Goal: Transaction & Acquisition: Purchase product/service

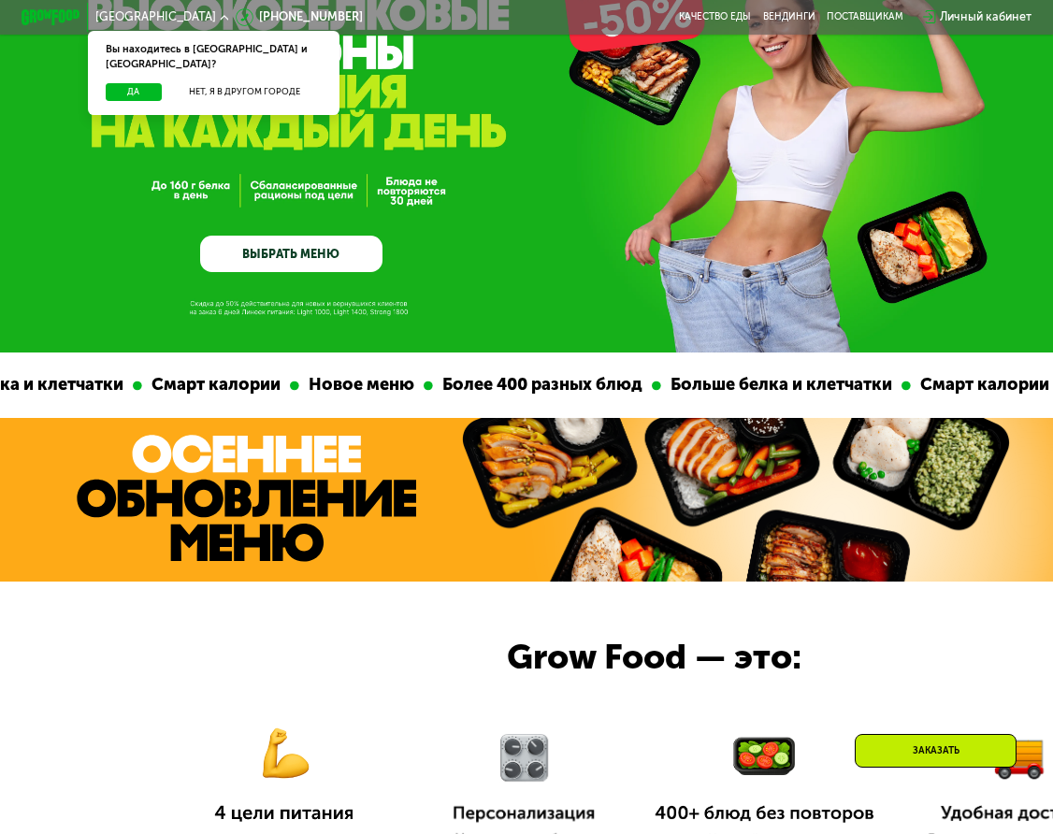
click at [336, 243] on link "ВЫБРАТЬ МЕНЮ" at bounding box center [291, 254] width 182 height 36
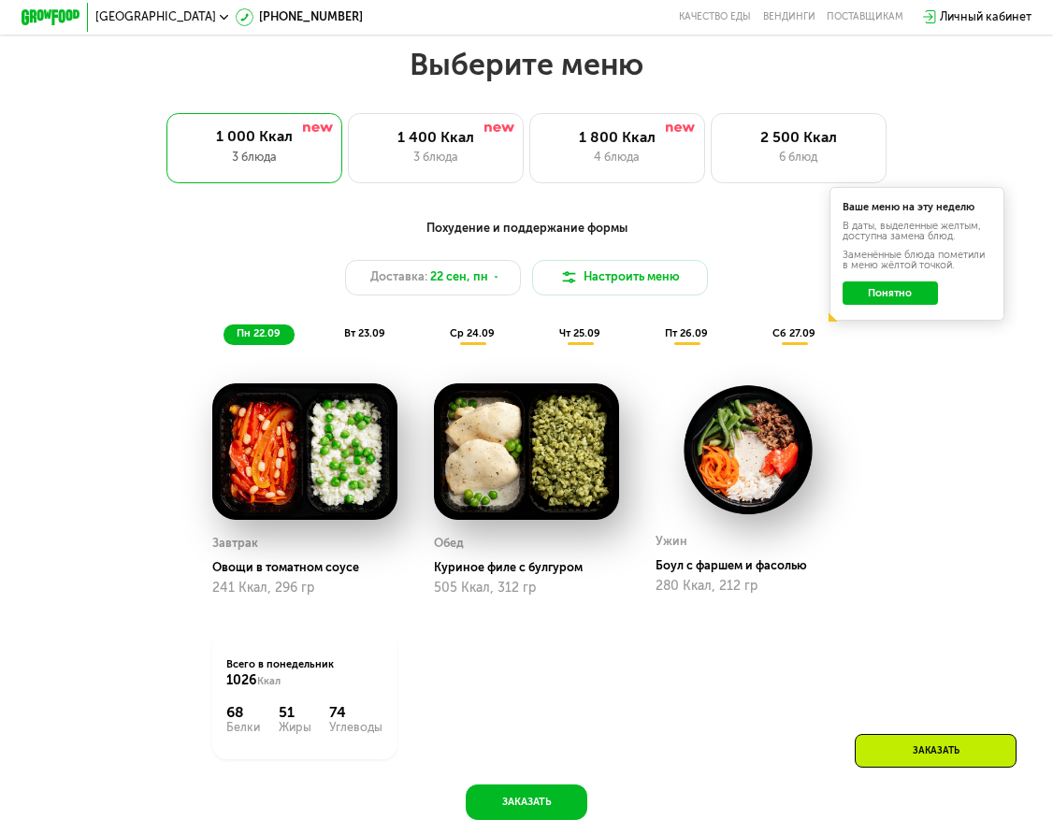
scroll to position [1039, 0]
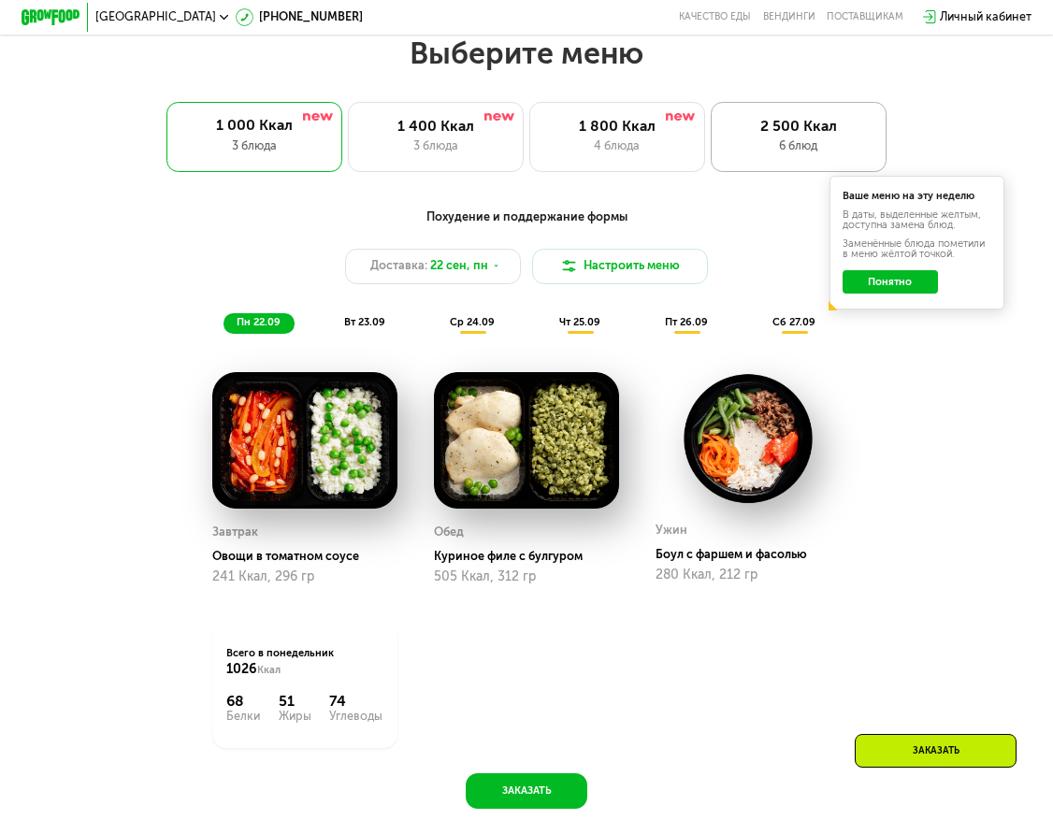
click at [760, 137] on div "6 блюд" at bounding box center [799, 146] width 144 height 18
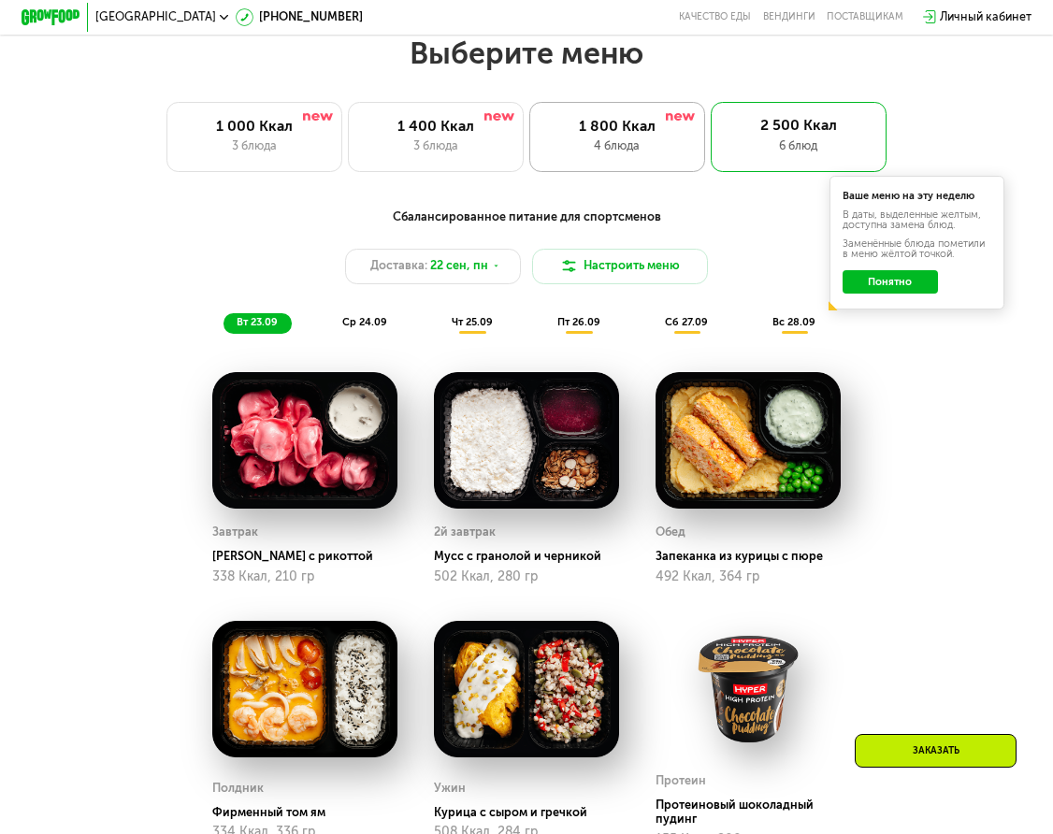
click at [582, 145] on div "4 блюда" at bounding box center [617, 146] width 144 height 18
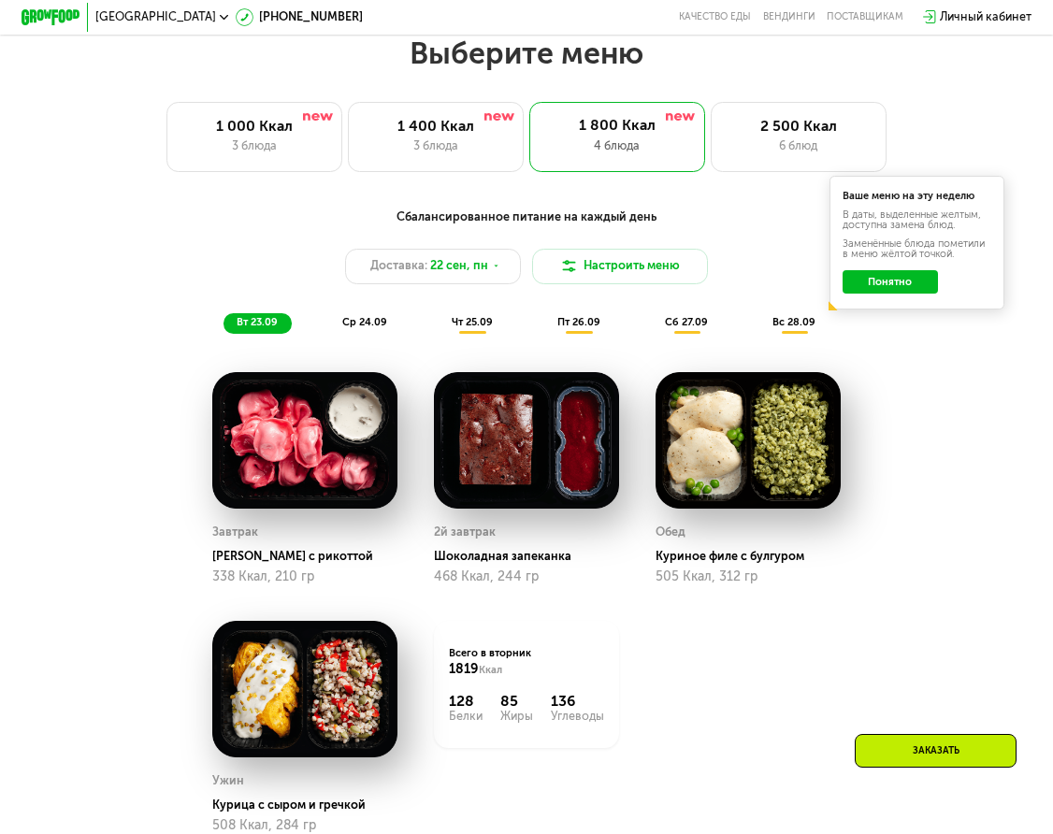
click at [876, 281] on button "Понятно" at bounding box center [890, 281] width 95 height 23
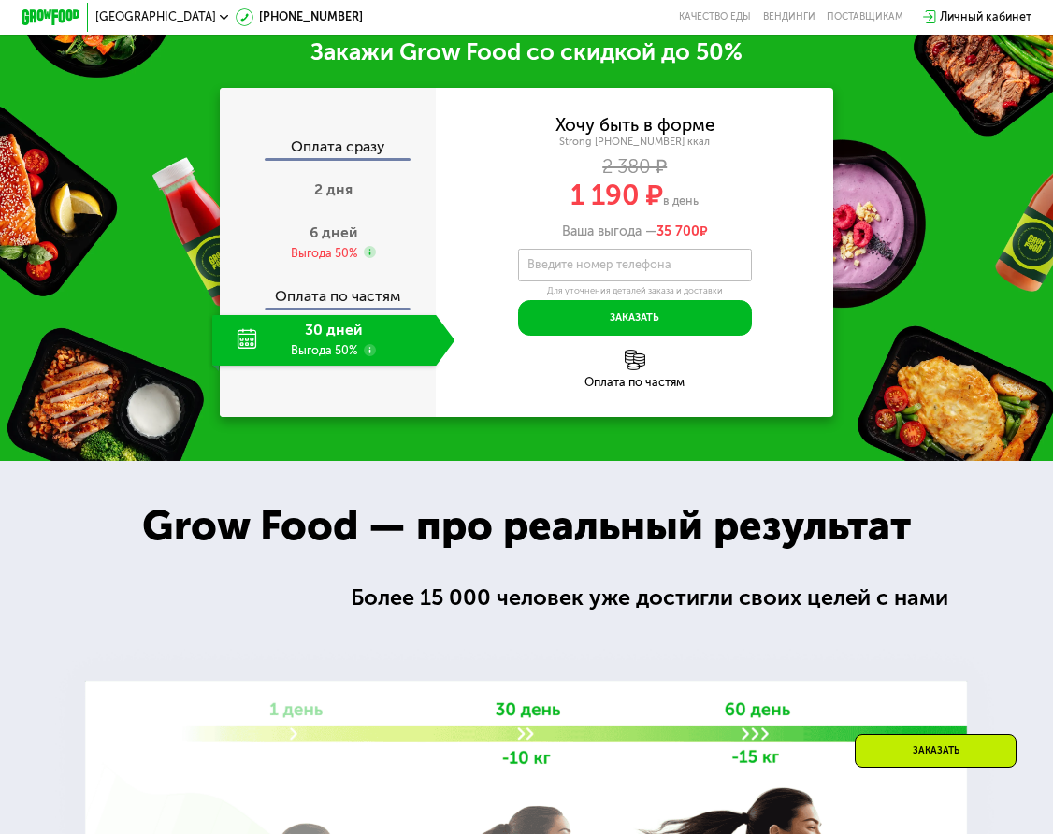
scroll to position [1939, 0]
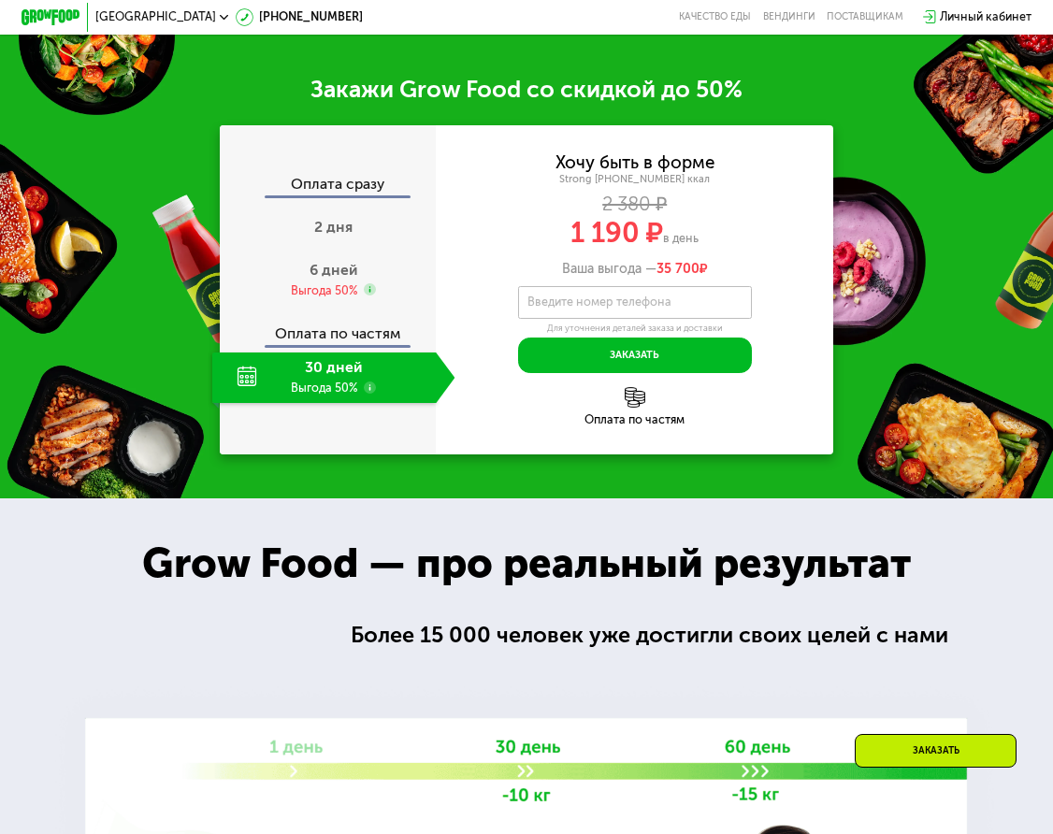
click at [340, 373] on div "30 дней Выгода 50%" at bounding box center [324, 378] width 224 height 51
click at [370, 389] on use at bounding box center [370, 388] width 12 height 12
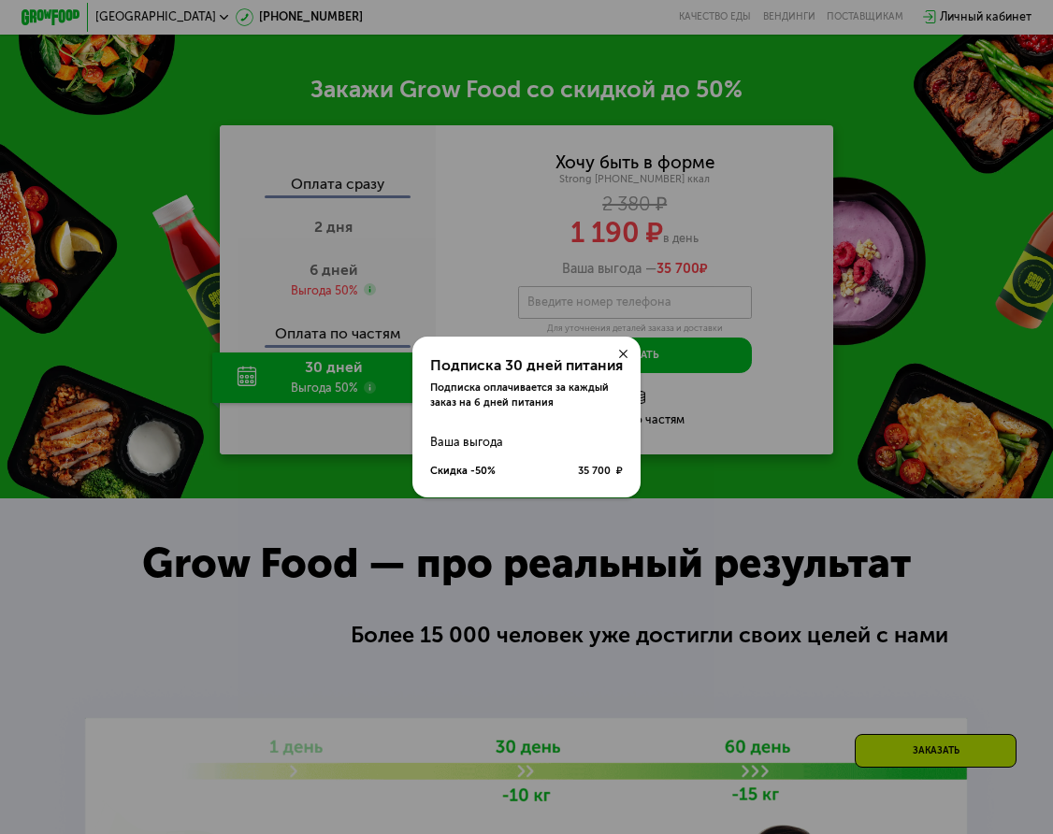
click at [625, 346] on div at bounding box center [623, 355] width 36 height 36
click at [623, 352] on icon at bounding box center [623, 354] width 8 height 8
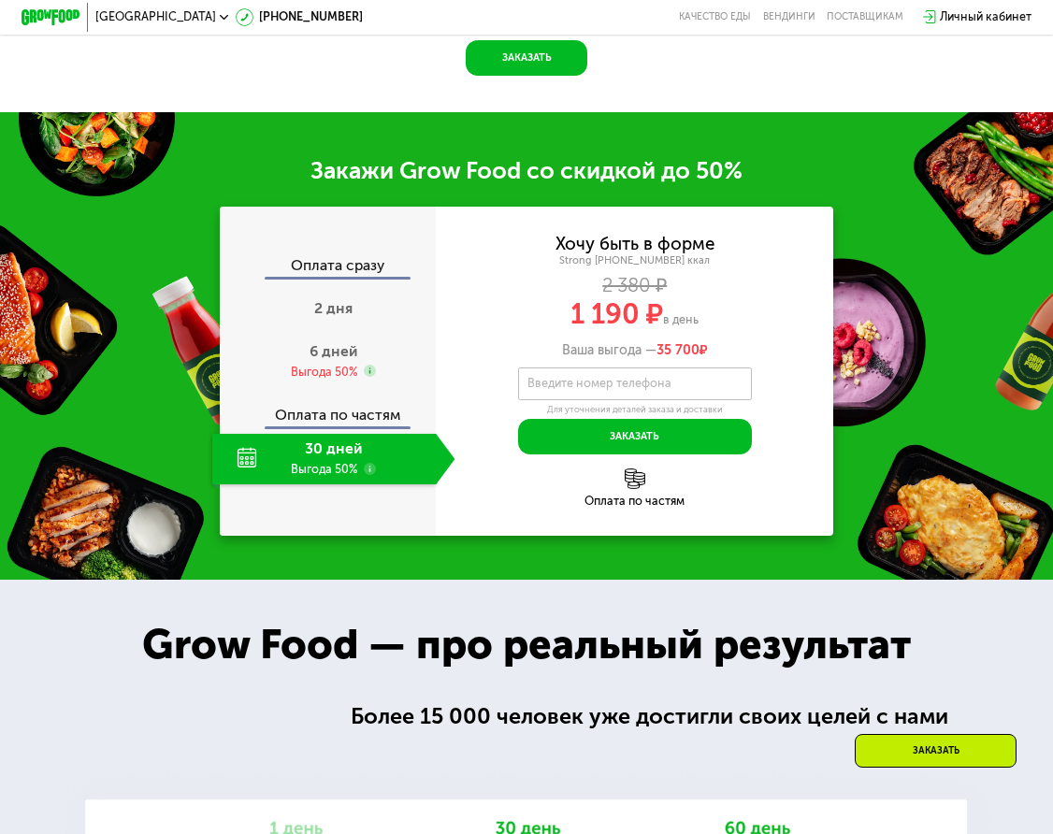
scroll to position [1829, 0]
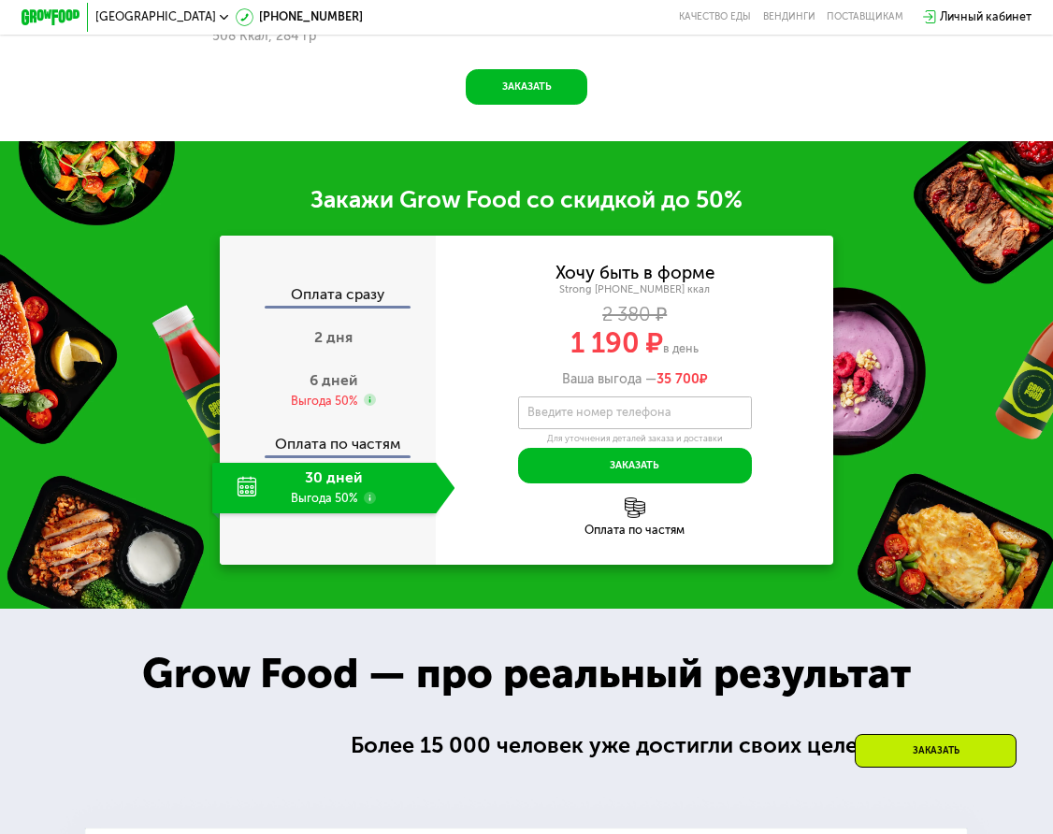
click at [640, 515] on img at bounding box center [635, 508] width 21 height 21
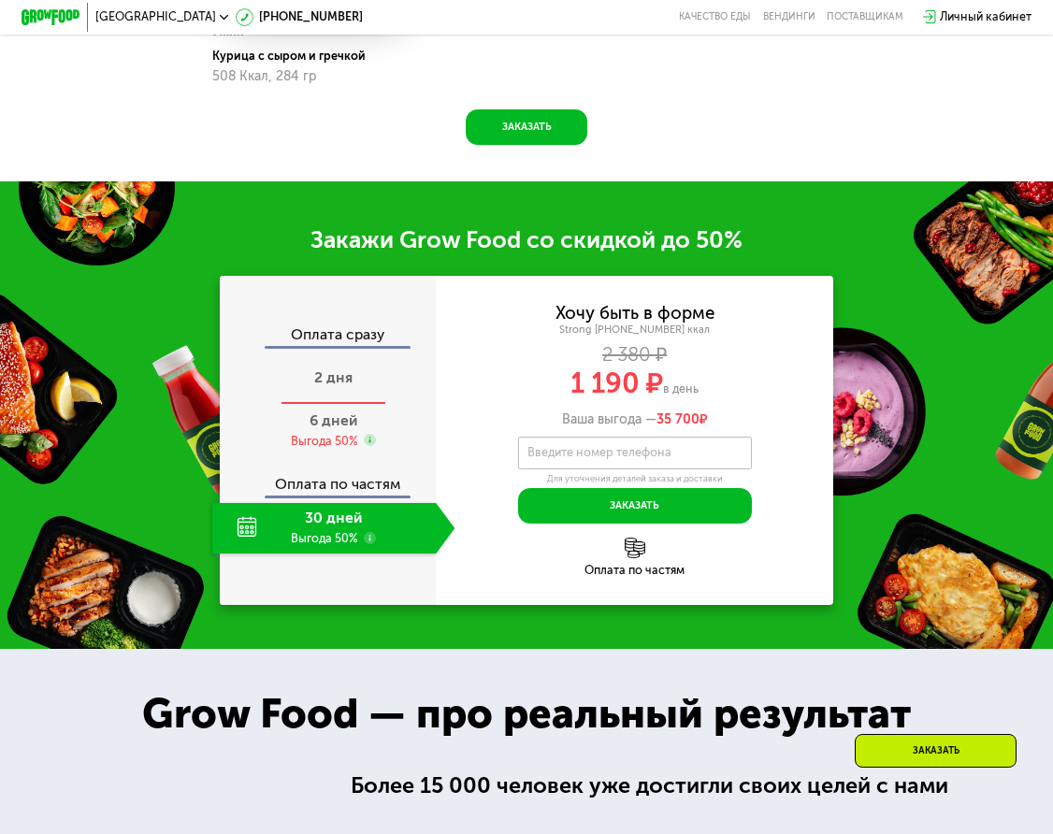
scroll to position [1781, 0]
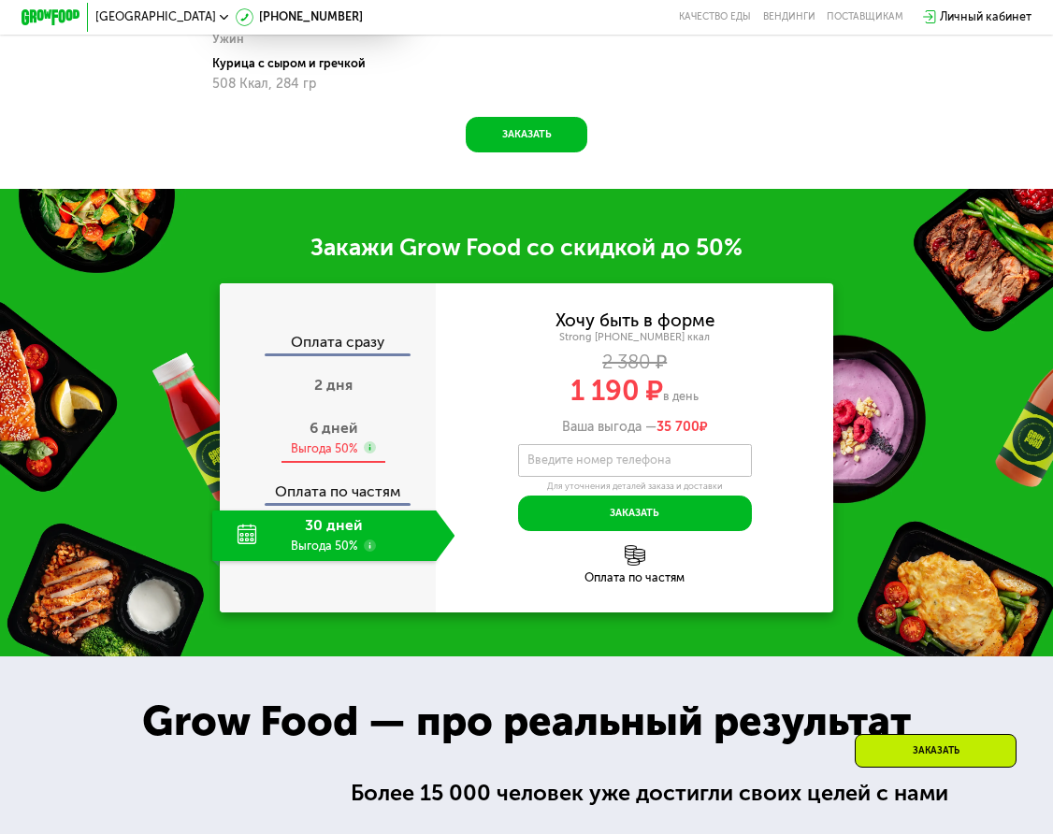
click at [371, 456] on div "6 дней Выгода 50%" at bounding box center [333, 437] width 243 height 51
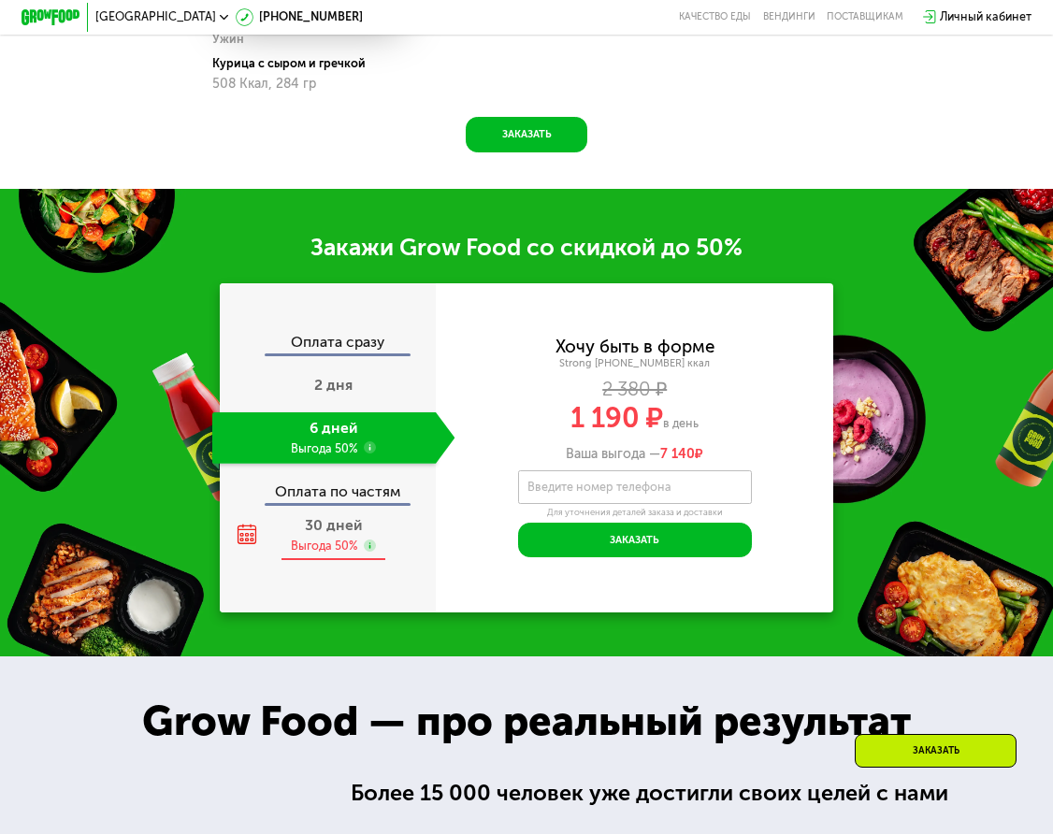
click at [356, 528] on span "30 дней" at bounding box center [333, 525] width 57 height 18
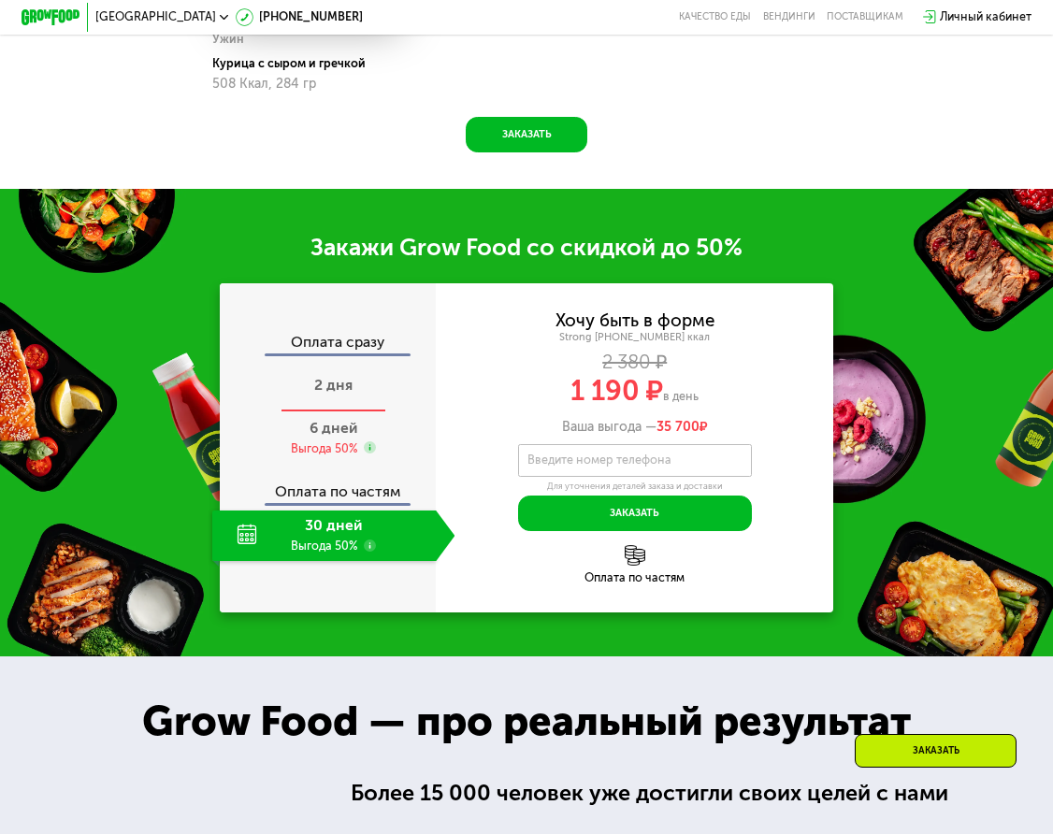
click at [361, 389] on div "2 дня" at bounding box center [333, 386] width 243 height 51
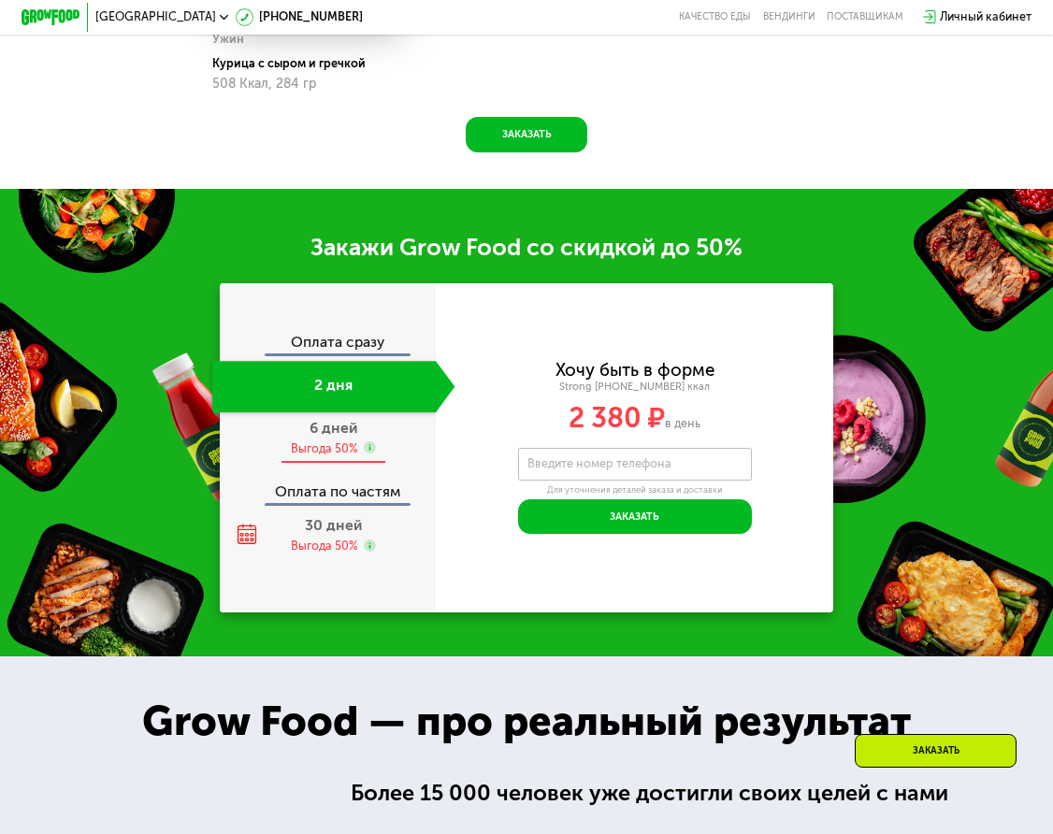
click at [344, 430] on span "6 дней" at bounding box center [334, 428] width 48 height 18
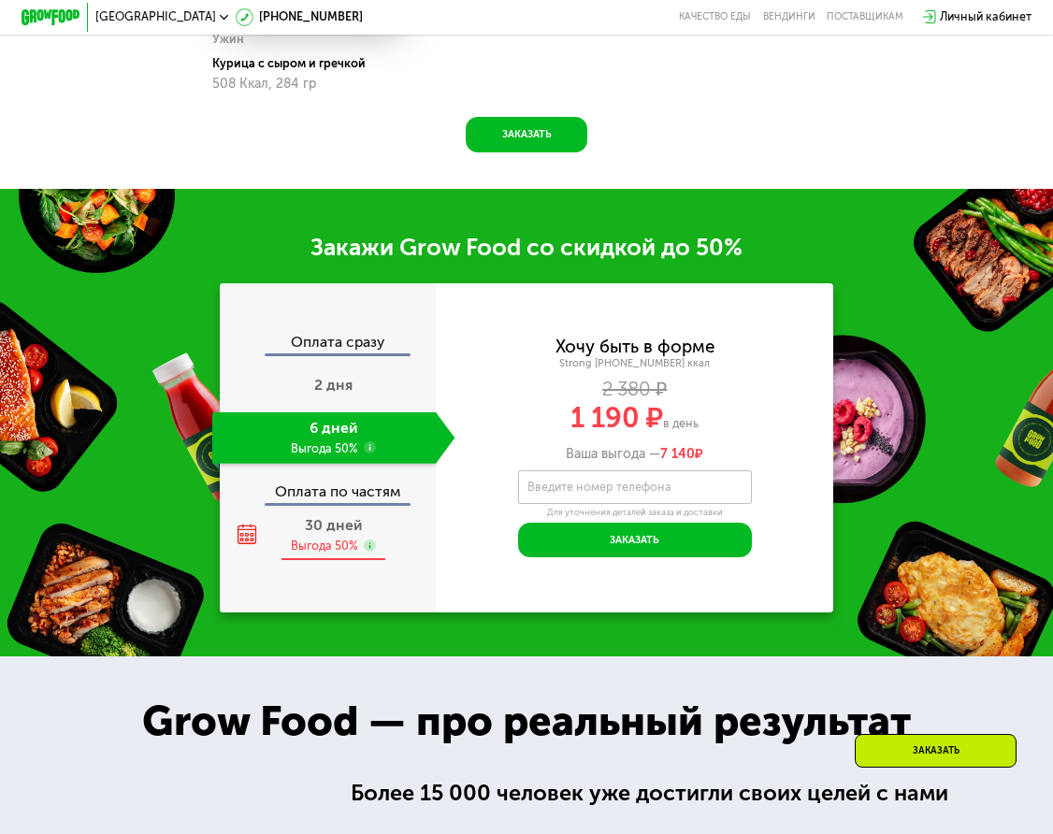
click at [336, 540] on div "Выгода 50%" at bounding box center [324, 546] width 67 height 16
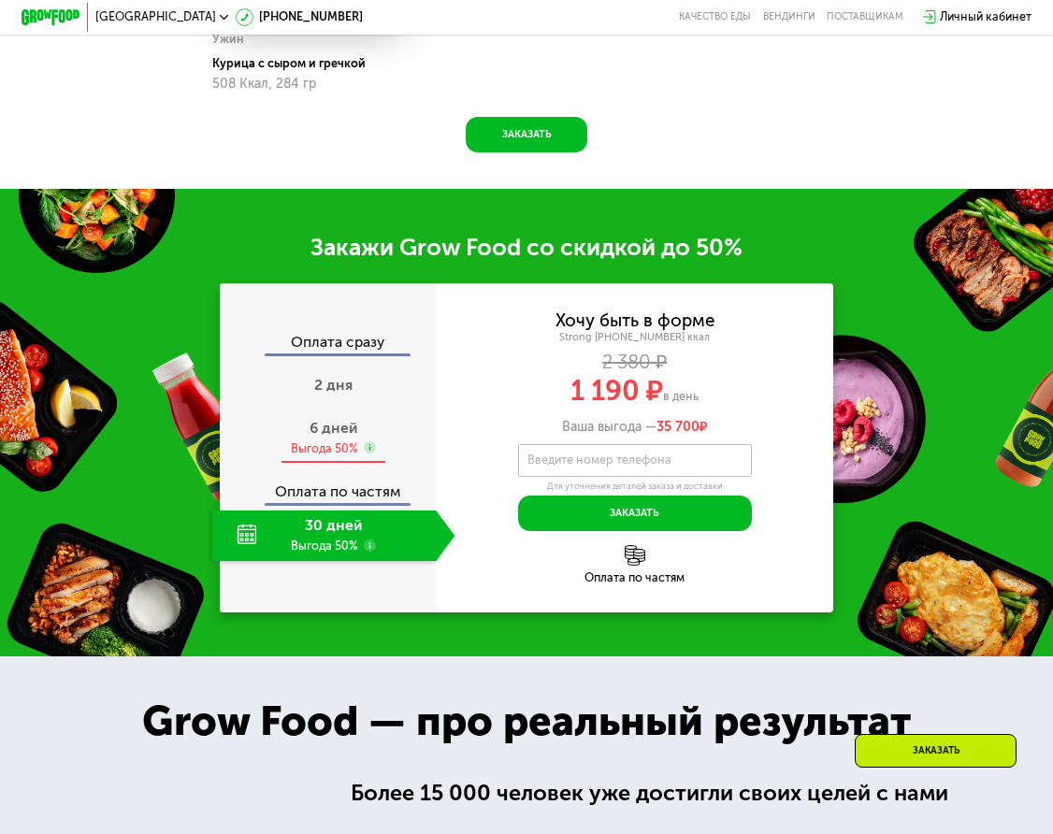
click at [343, 430] on span "6 дней" at bounding box center [334, 428] width 48 height 18
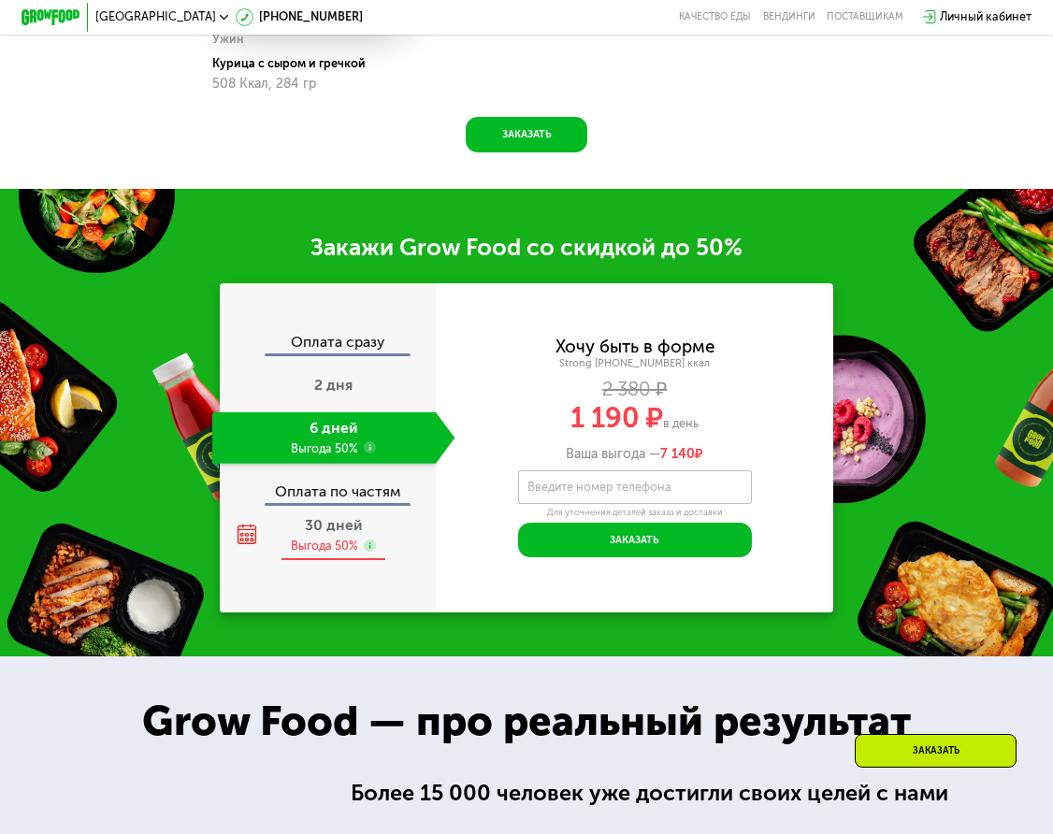
click at [349, 524] on span "30 дней" at bounding box center [333, 525] width 57 height 18
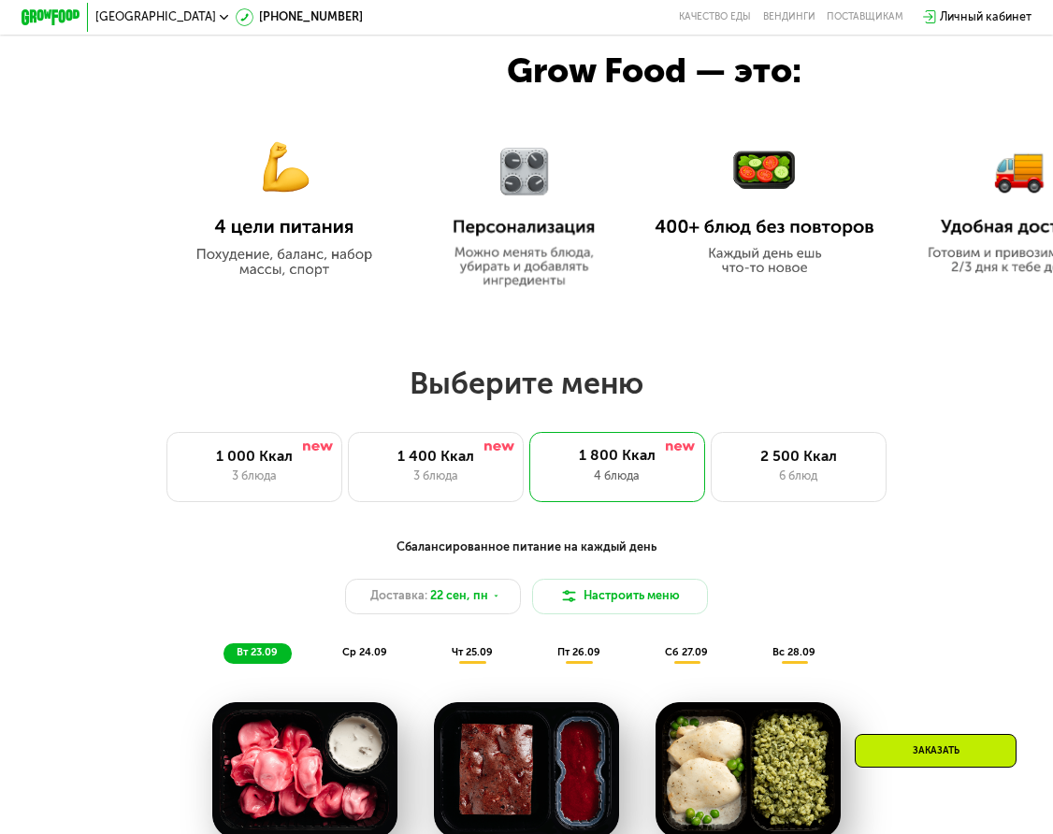
scroll to position [716, 0]
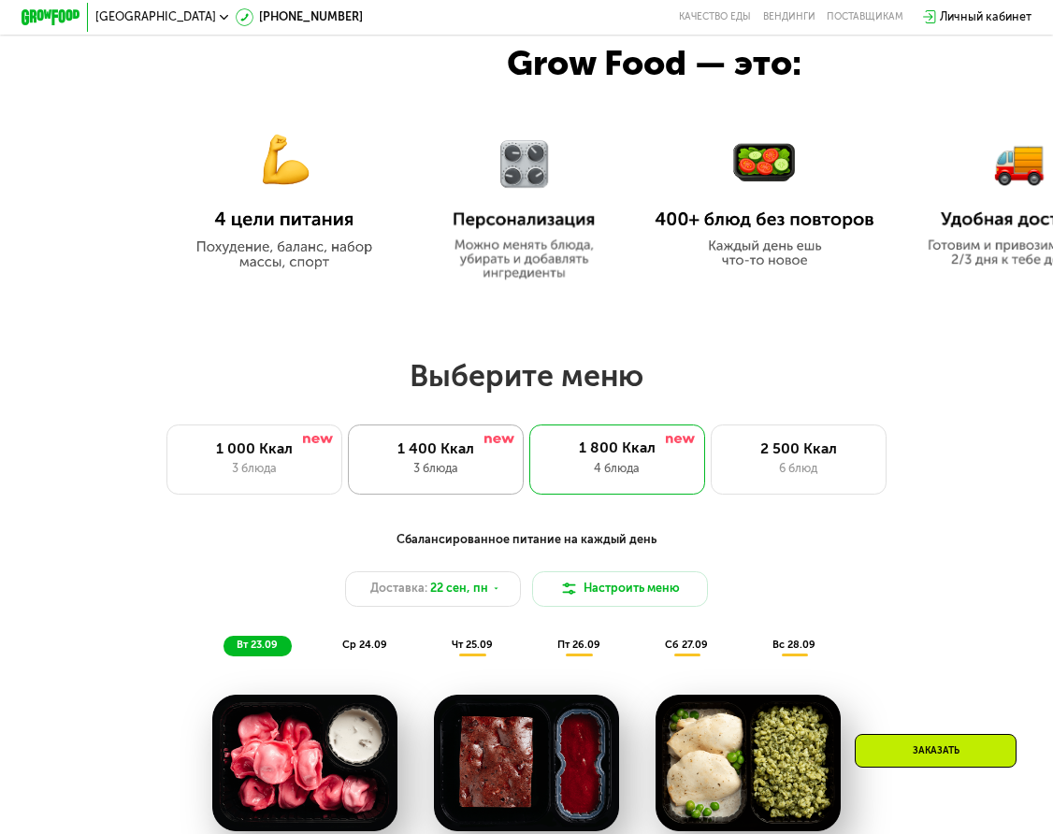
click at [426, 460] on div "3 блюда" at bounding box center [436, 469] width 144 height 18
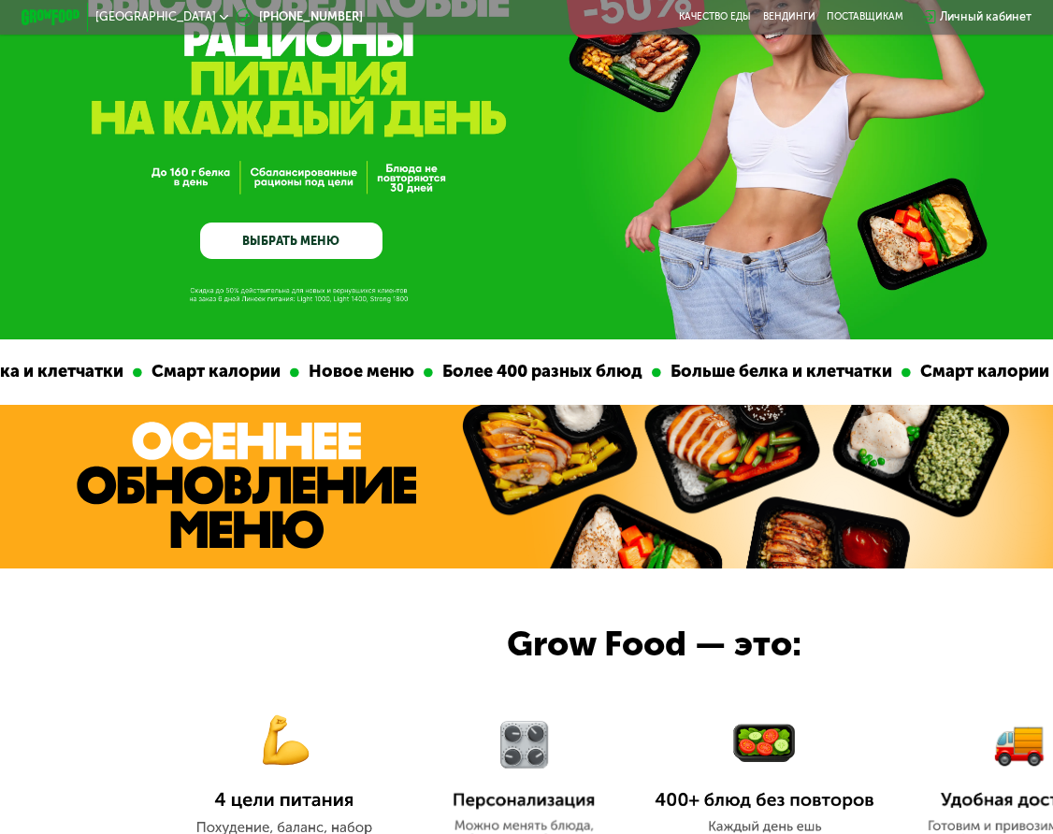
scroll to position [0, 0]
